Goal: Task Accomplishment & Management: Manage account settings

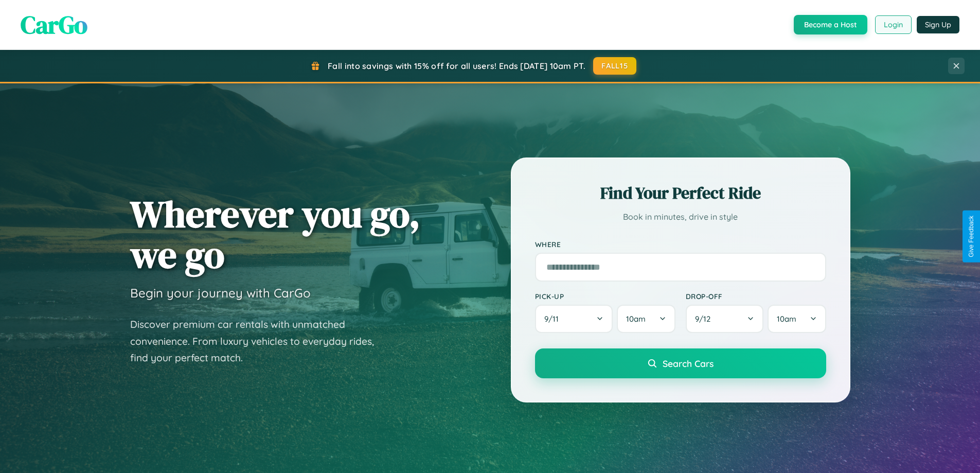
click at [893, 25] on button "Login" at bounding box center [893, 24] width 37 height 19
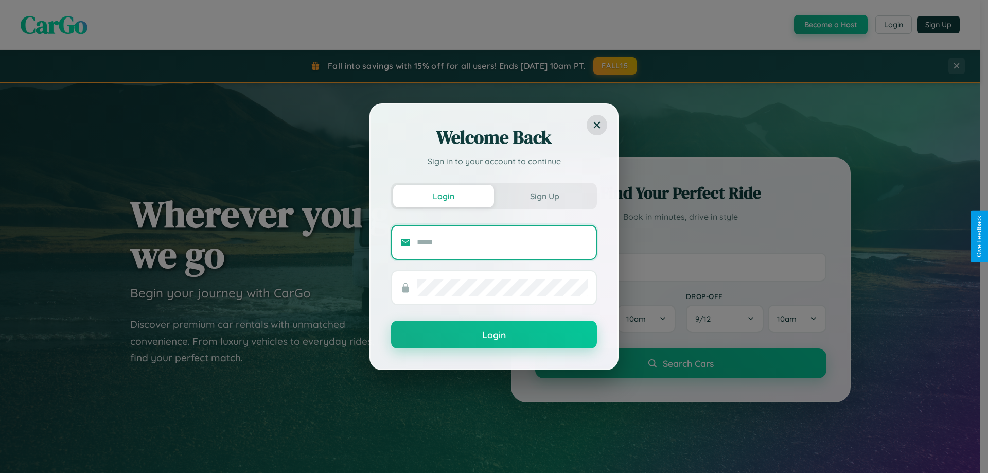
click at [502, 242] on input "text" at bounding box center [502, 242] width 171 height 16
type input "**********"
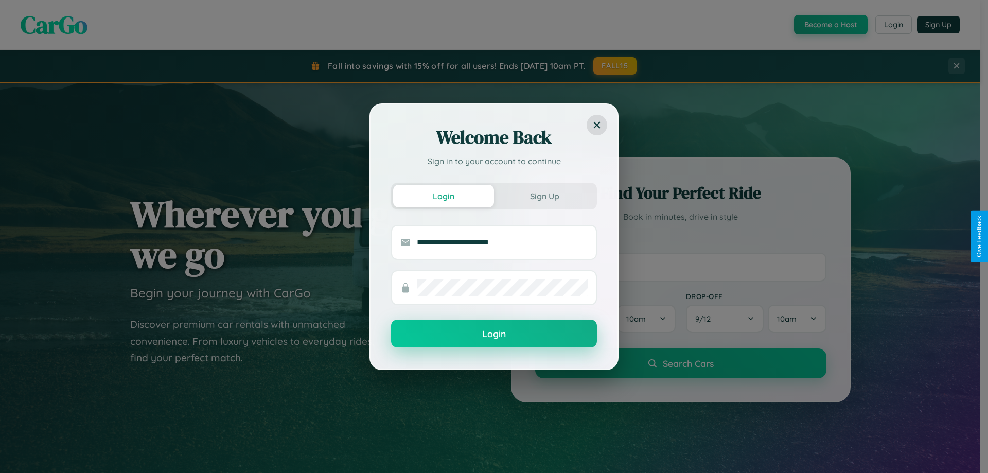
click at [494, 334] on button "Login" at bounding box center [494, 334] width 206 height 28
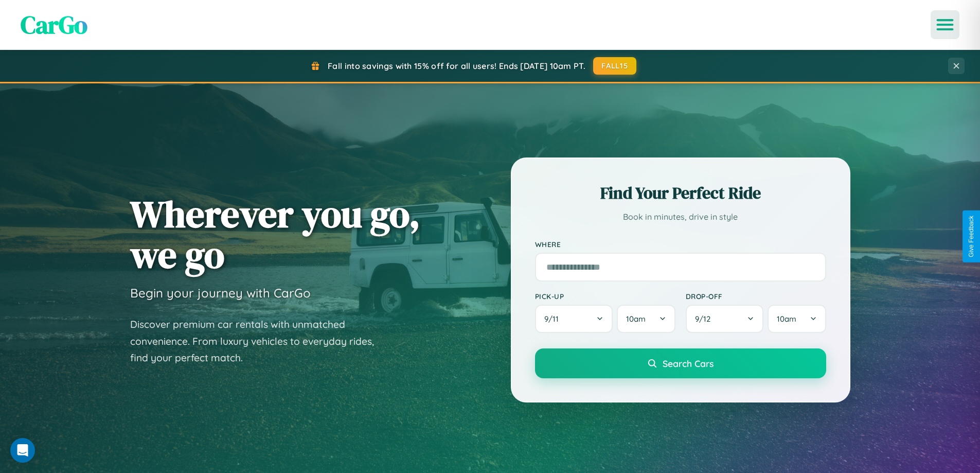
click at [945, 25] on icon "Open menu" at bounding box center [945, 24] width 15 height 9
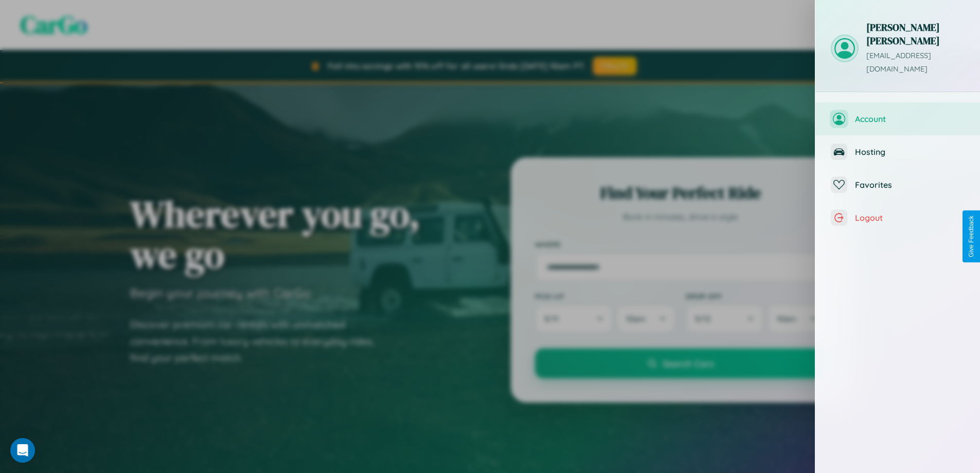
click at [898, 114] on span "Account" at bounding box center [910, 119] width 110 height 10
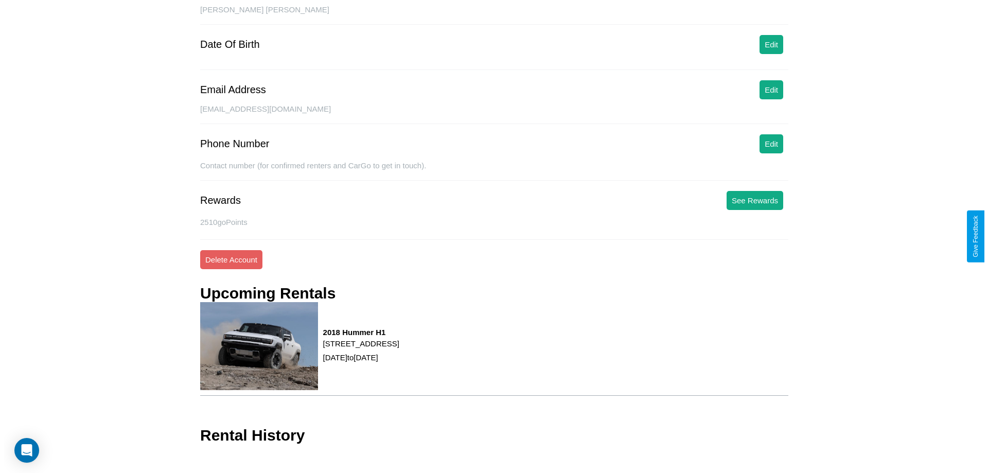
scroll to position [118, 0]
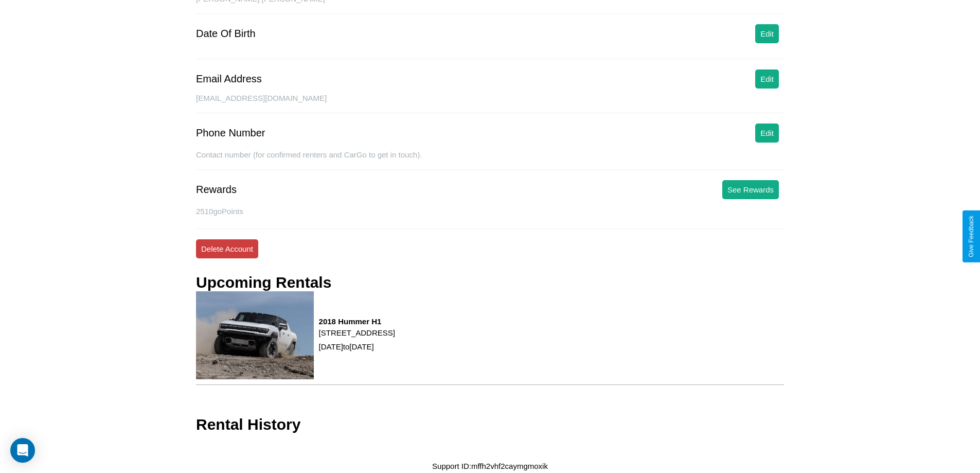
click at [227, 249] on button "Delete Account" at bounding box center [227, 248] width 62 height 19
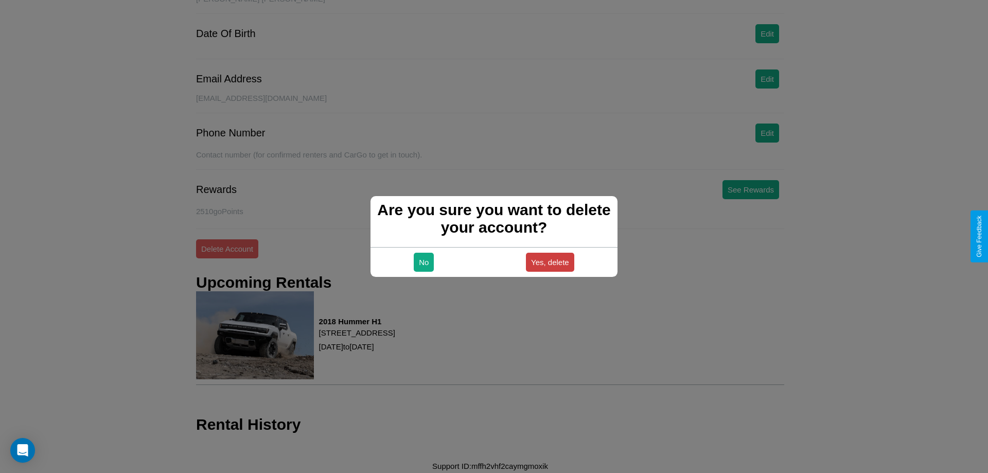
click at [550, 262] on button "Yes, delete" at bounding box center [550, 262] width 48 height 19
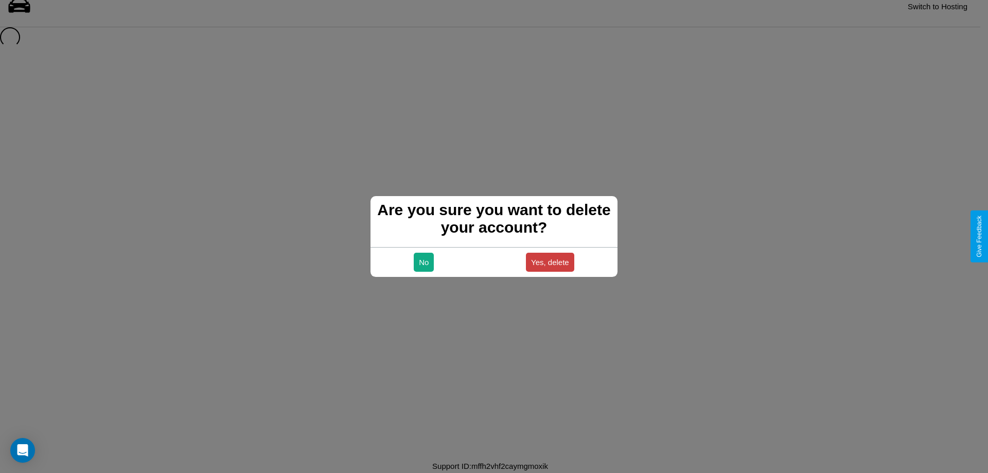
scroll to position [14, 0]
